Goal: Task Accomplishment & Management: Manage account settings

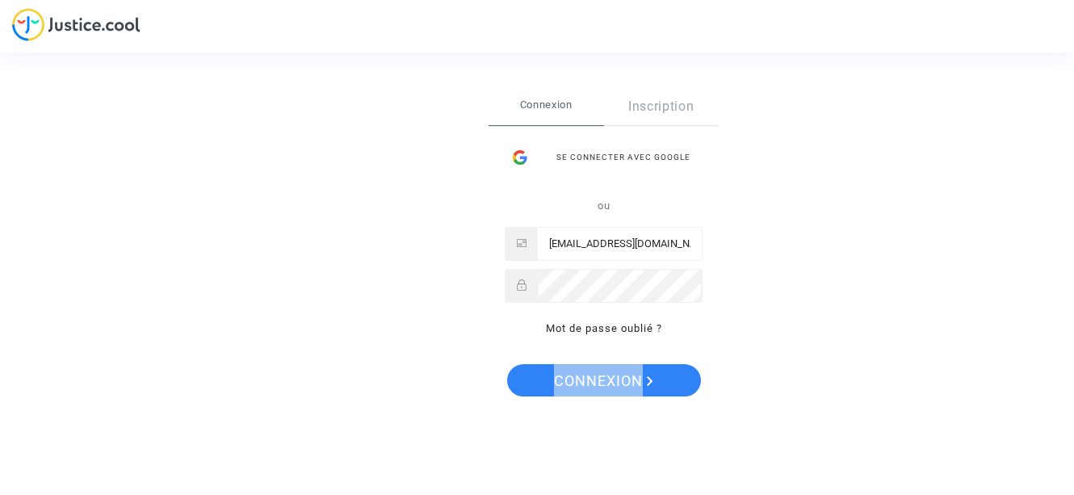
click at [402, 384] on div "Se connecter Connexion Inscription Se connecter avec Google ou [EMAIL_ADDRESS][…" at bounding box center [537, 247] width 1074 height 495
click at [569, 376] on span "Connexion" at bounding box center [603, 381] width 99 height 34
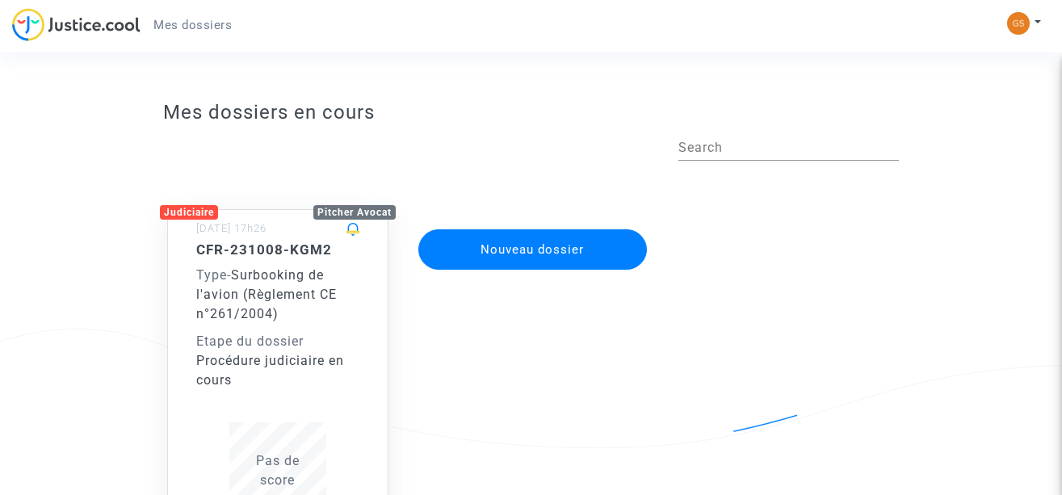
click at [293, 305] on div "Type - Surbooking de l'avion (Règlement CE n°261/2004)" at bounding box center [277, 295] width 163 height 58
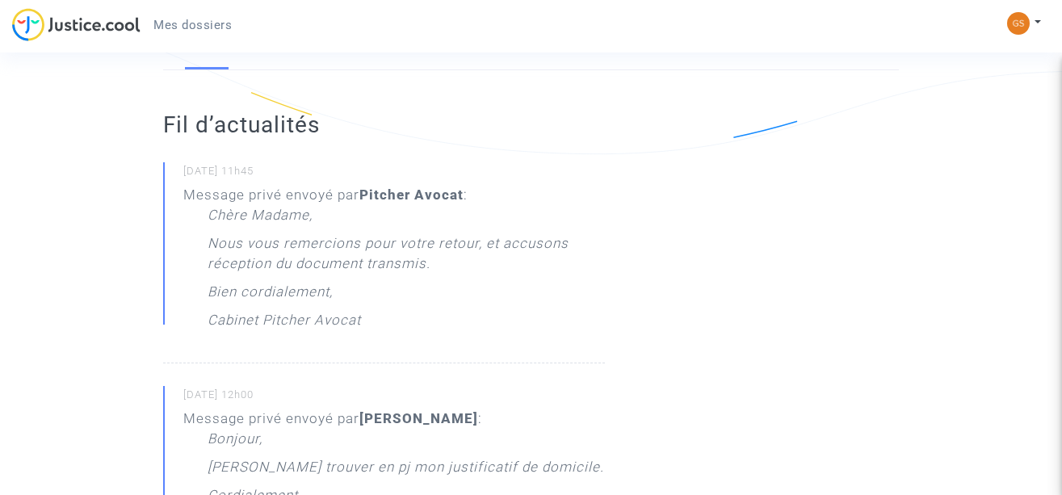
scroll to position [292, 0]
